Goal: Find specific page/section: Find specific page/section

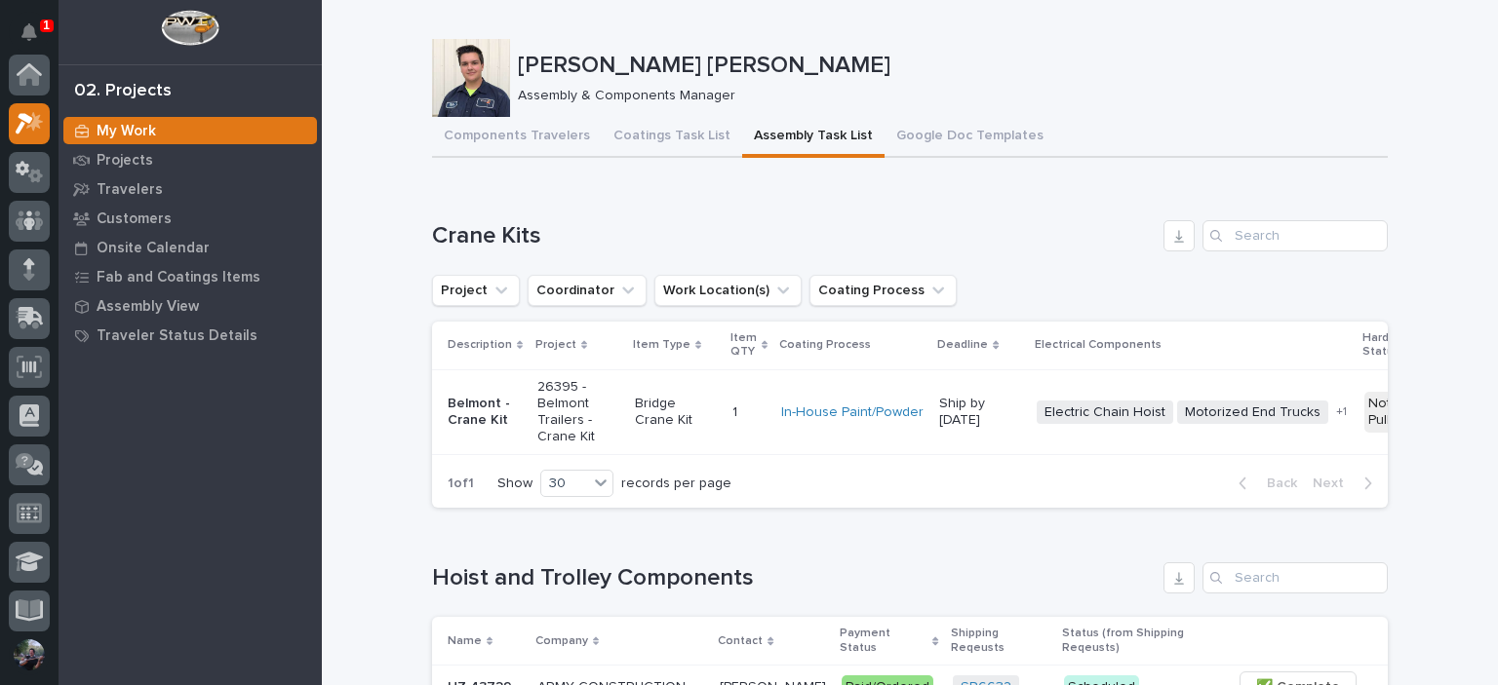
scroll to position [49, 0]
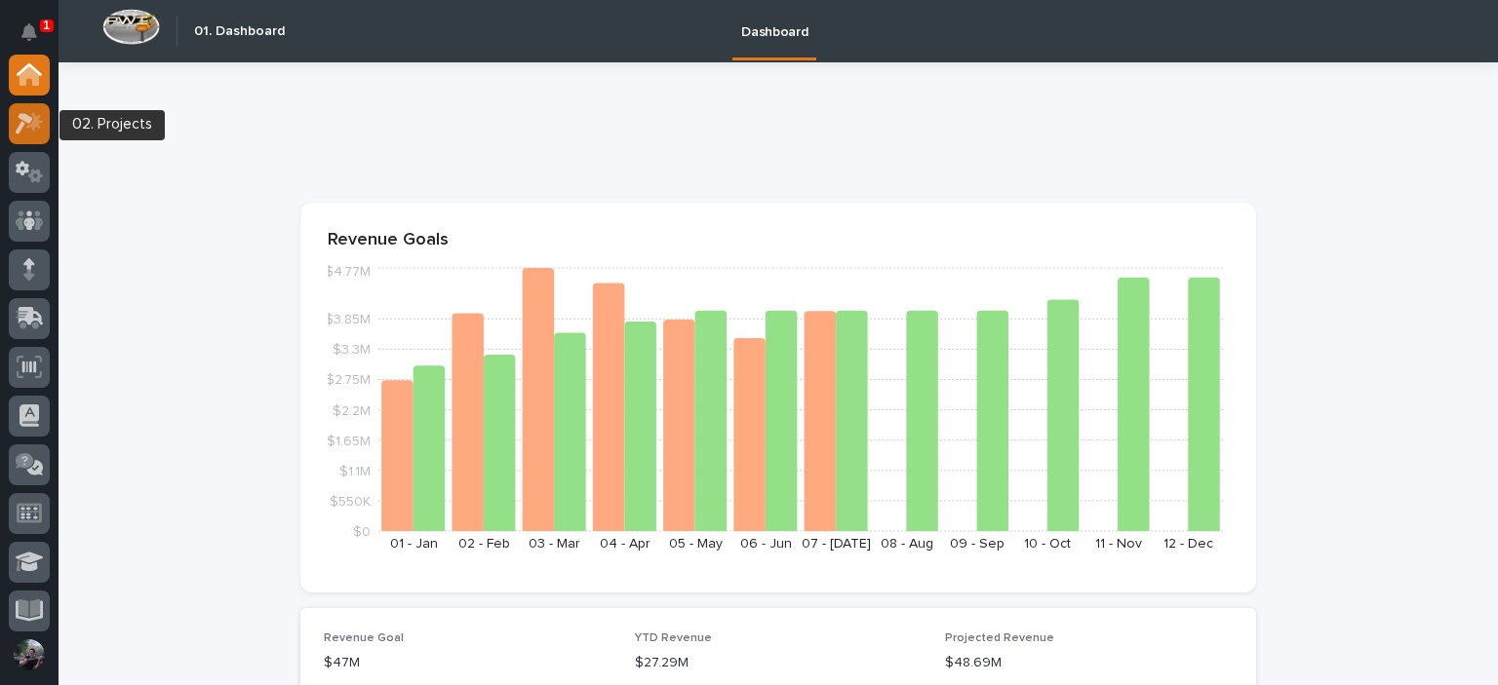
click at [37, 124] on icon at bounding box center [34, 121] width 17 height 20
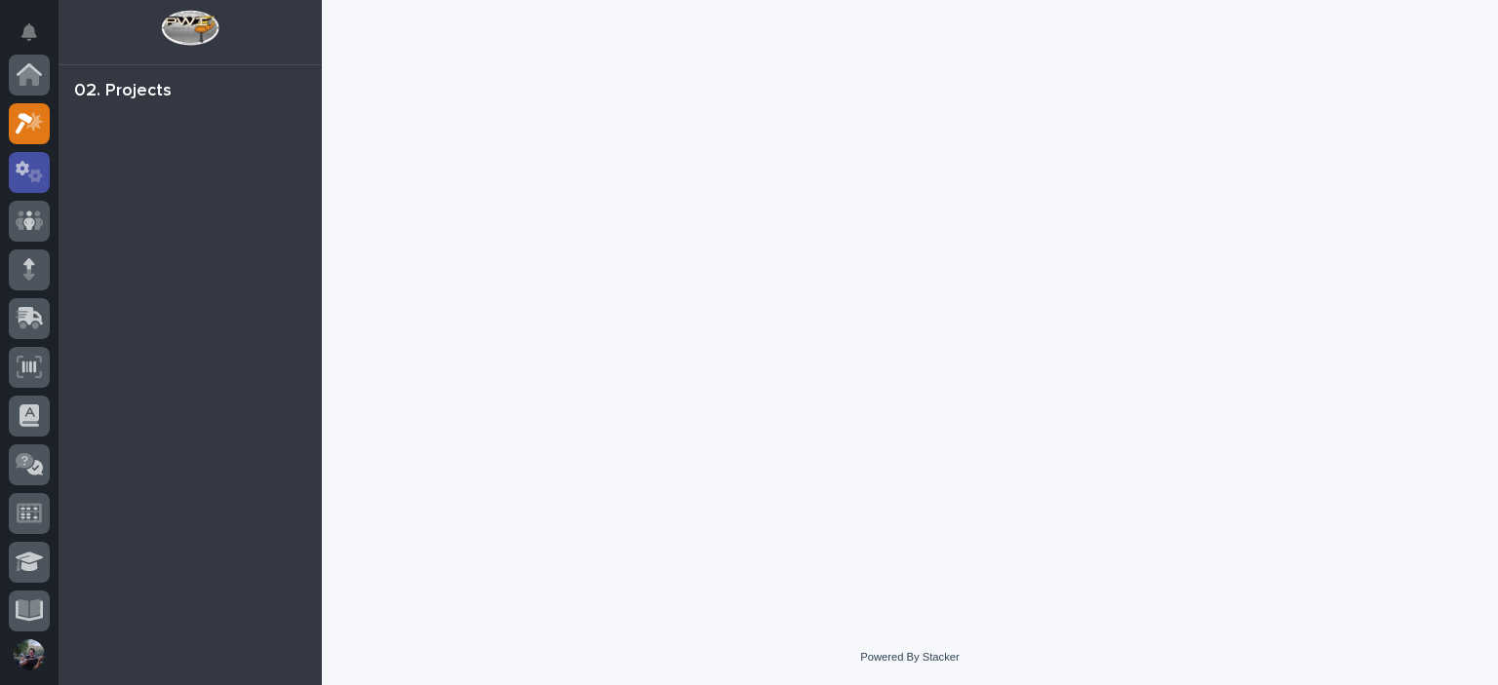
scroll to position [49, 0]
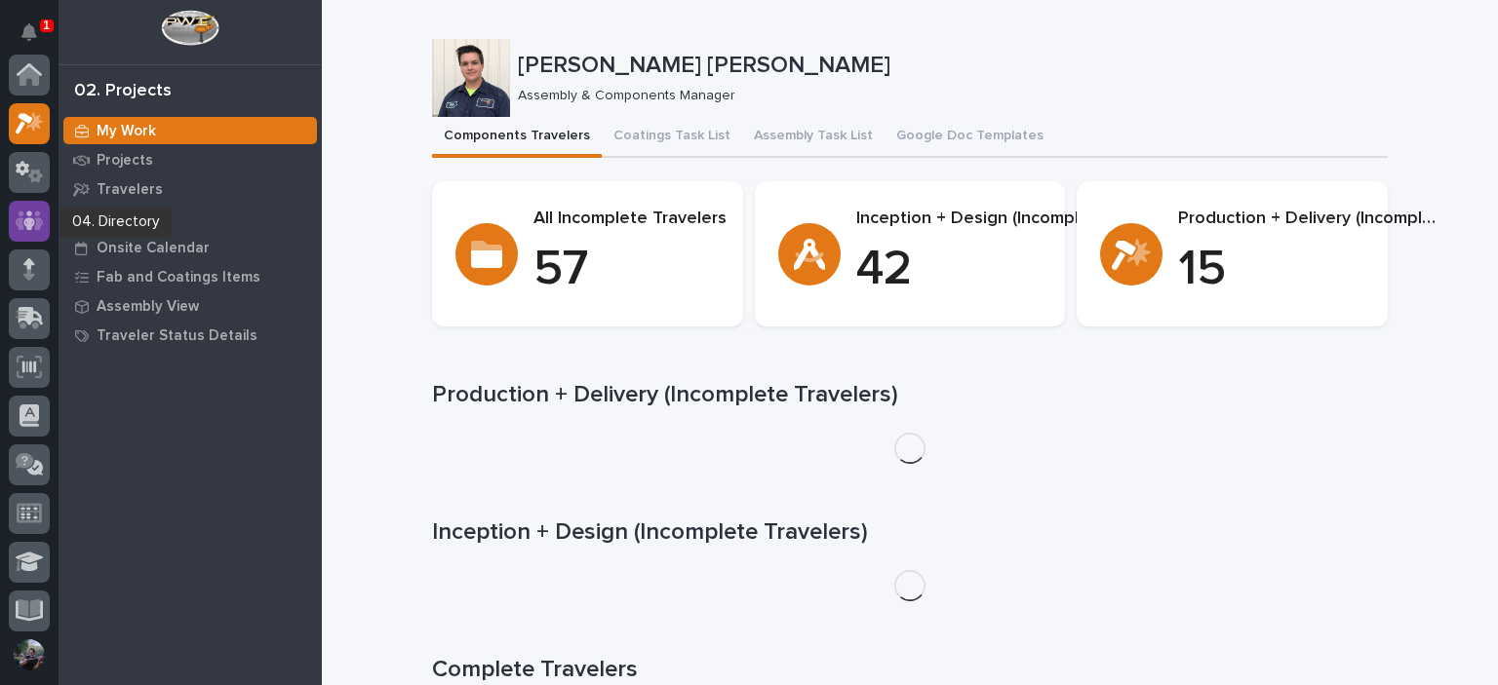
click at [33, 212] on icon at bounding box center [30, 221] width 28 height 22
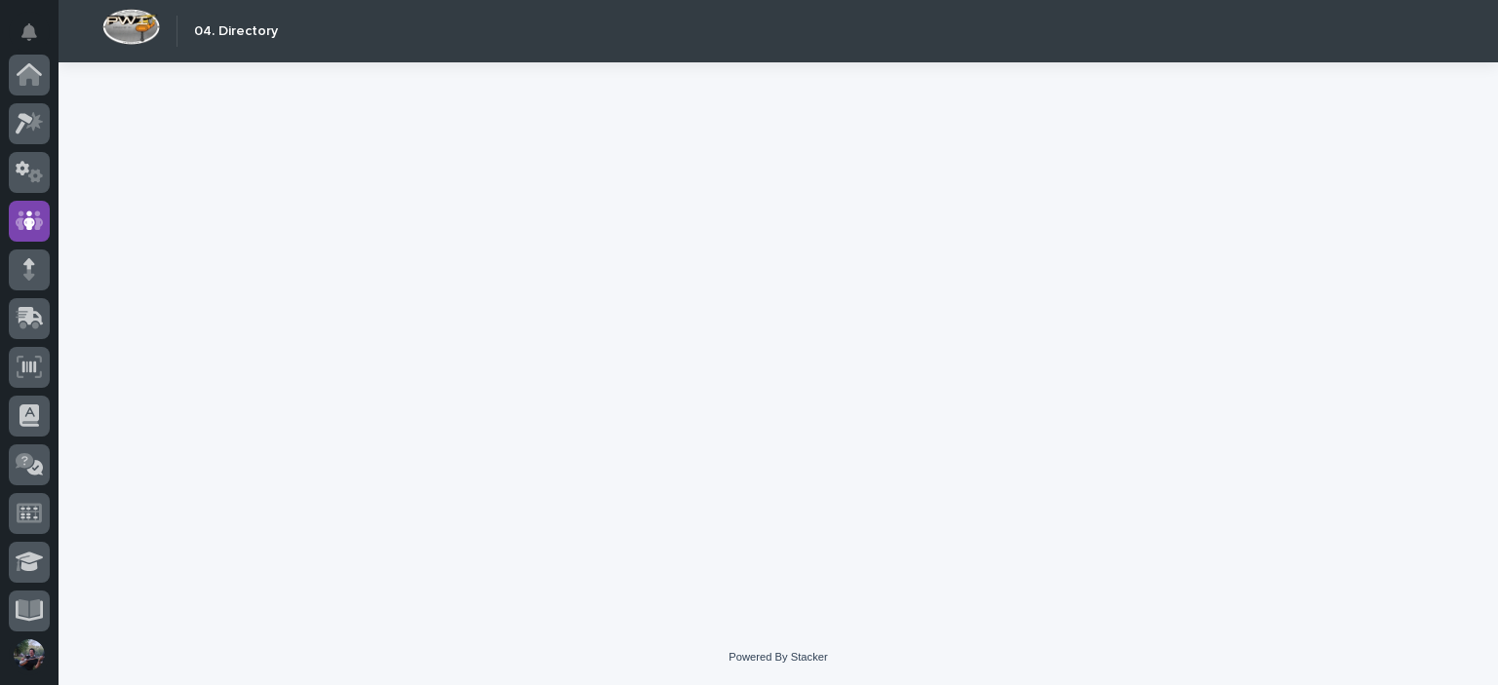
scroll to position [146, 0]
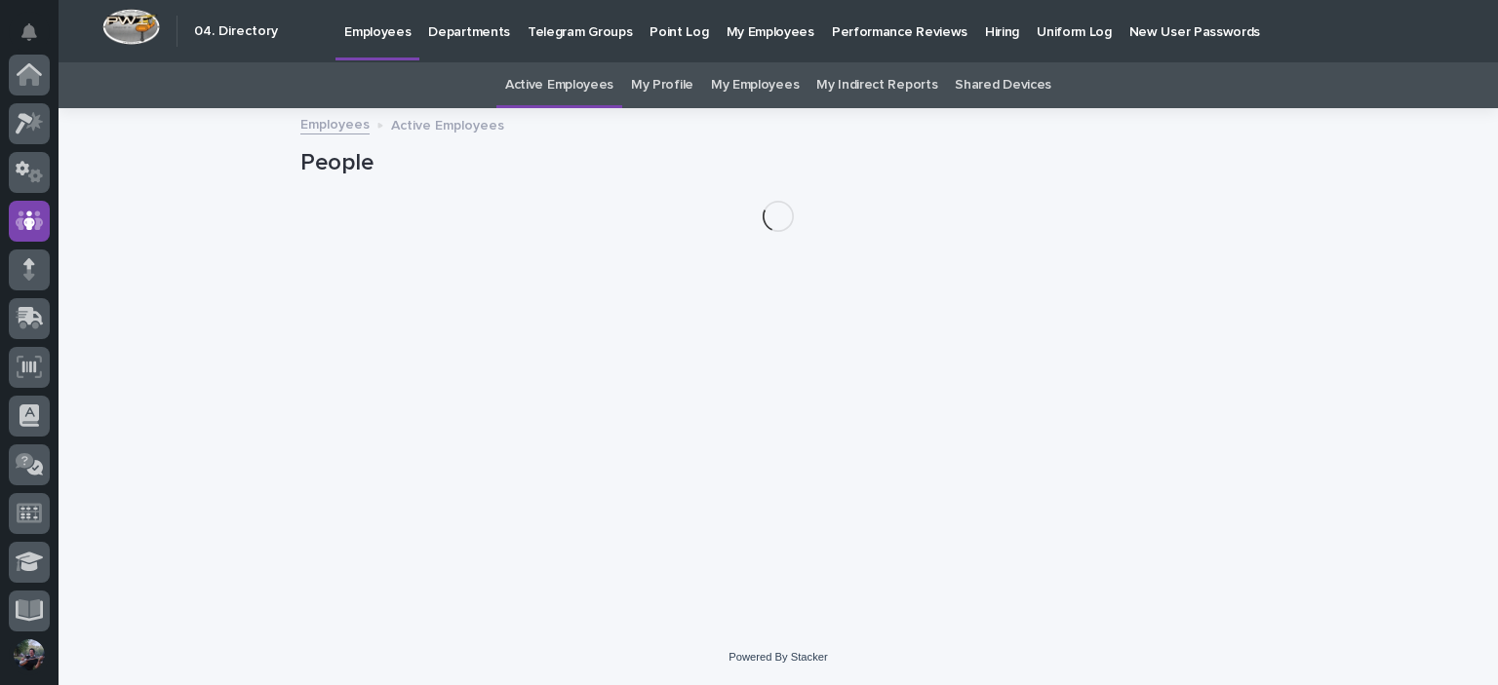
scroll to position [146, 0]
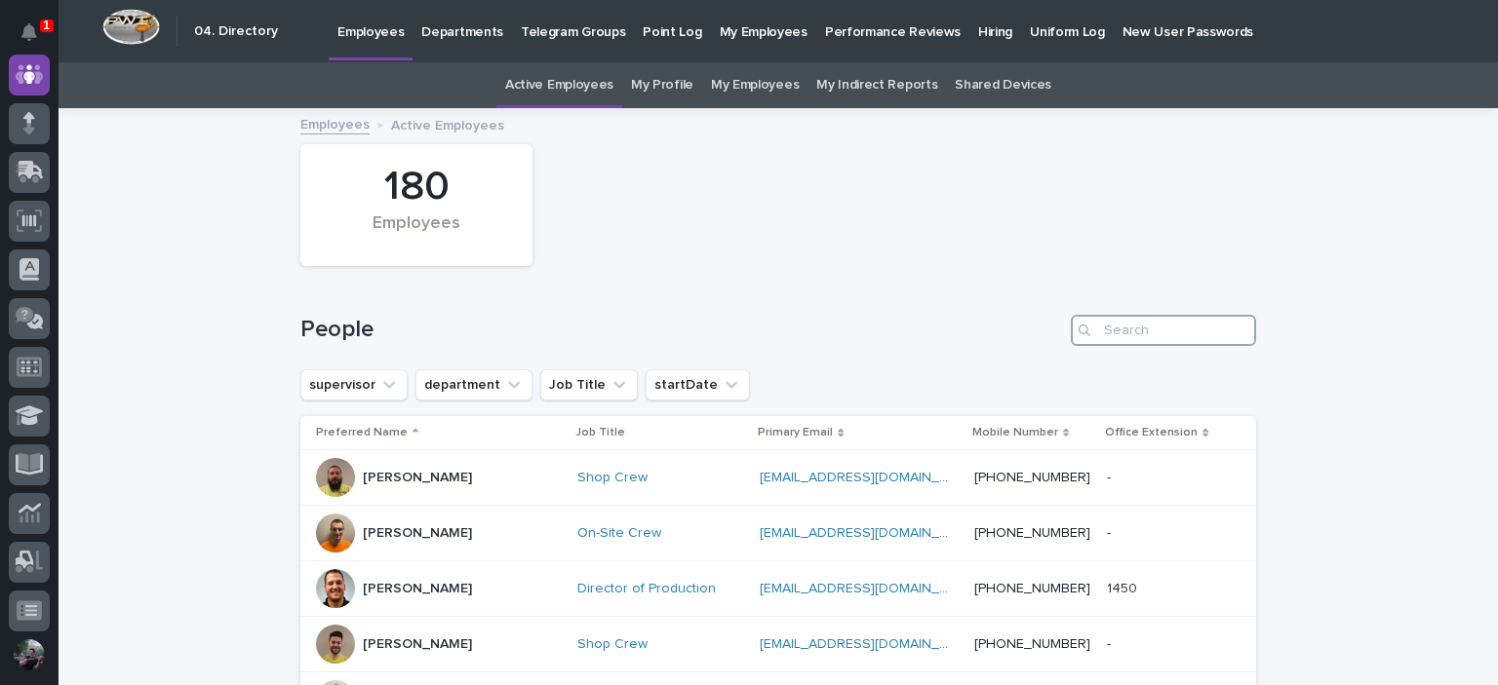
click at [1138, 334] on input "Search" at bounding box center [1163, 330] width 185 height 31
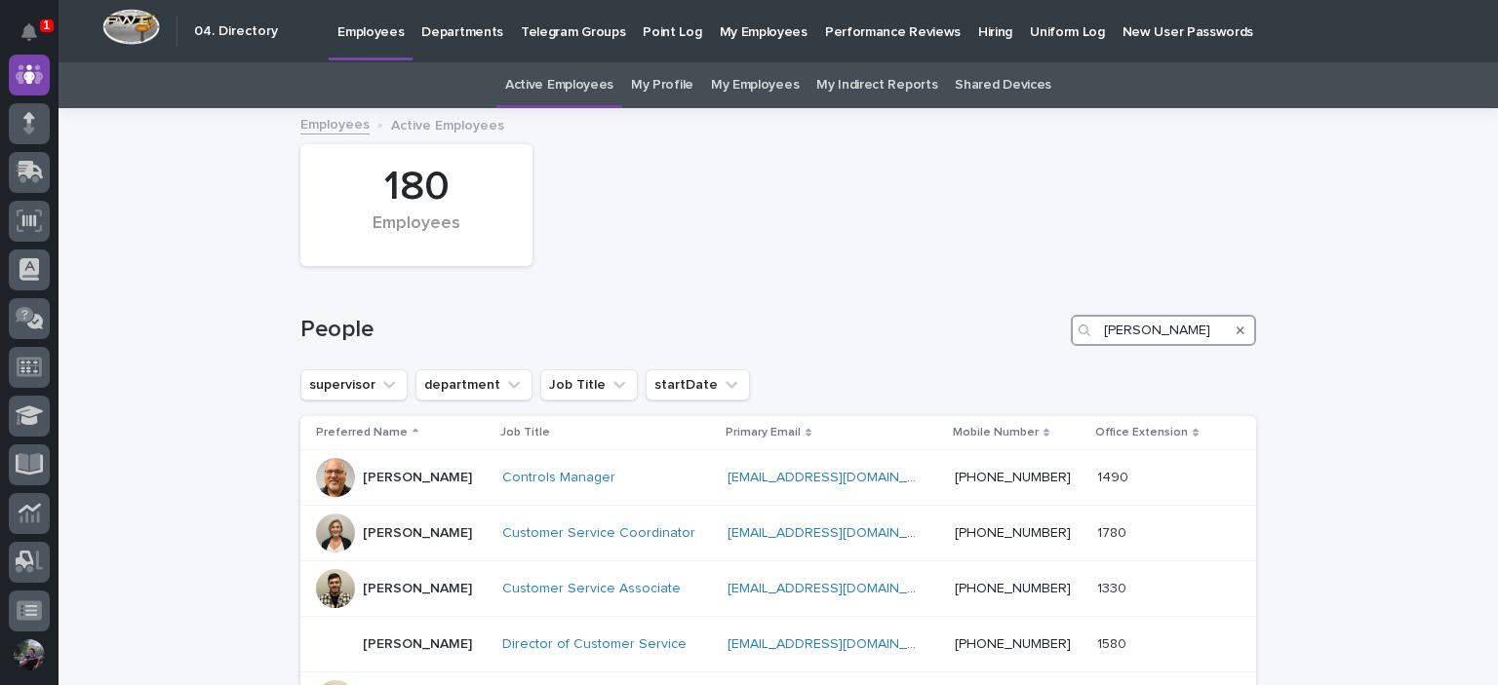
type input "josh"
